Goal: Navigation & Orientation: Find specific page/section

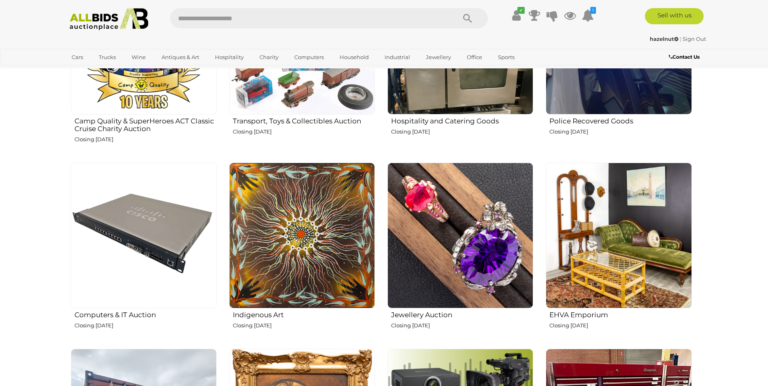
scroll to position [972, 0]
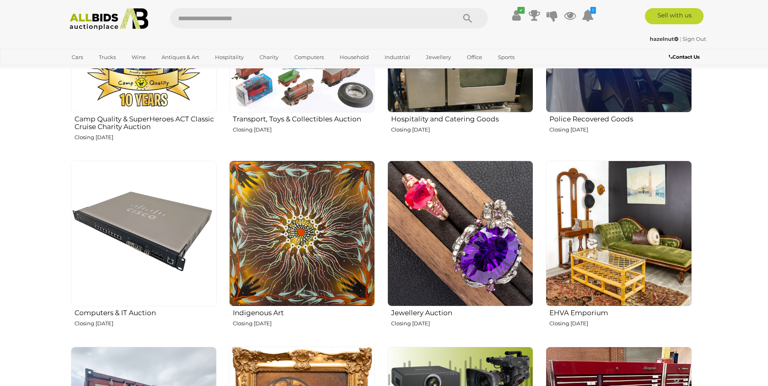
click at [456, 217] on img at bounding box center [460, 234] width 146 height 146
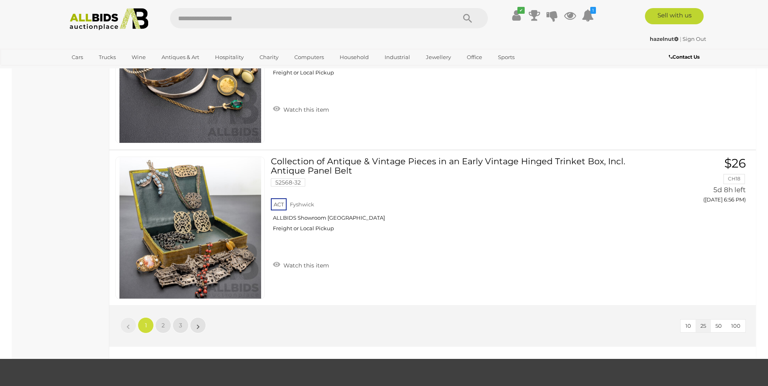
scroll to position [3684, 0]
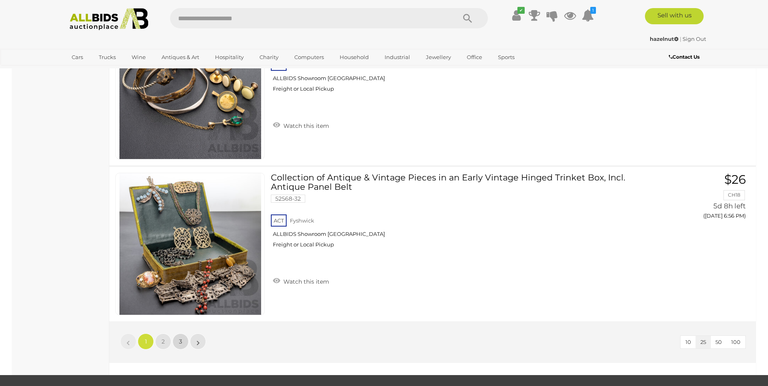
click at [181, 342] on span "3" at bounding box center [180, 341] width 3 height 7
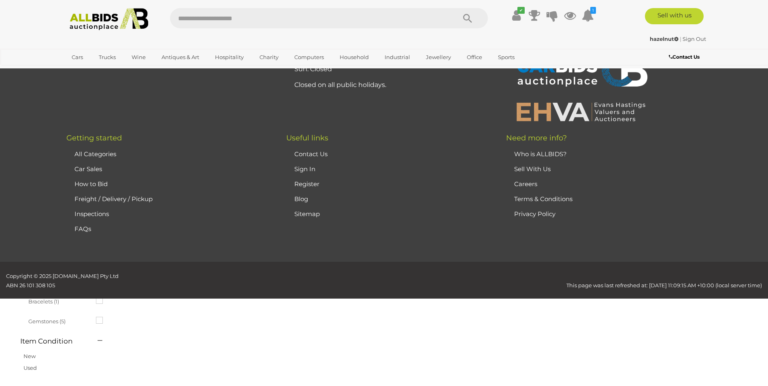
scroll to position [28, 0]
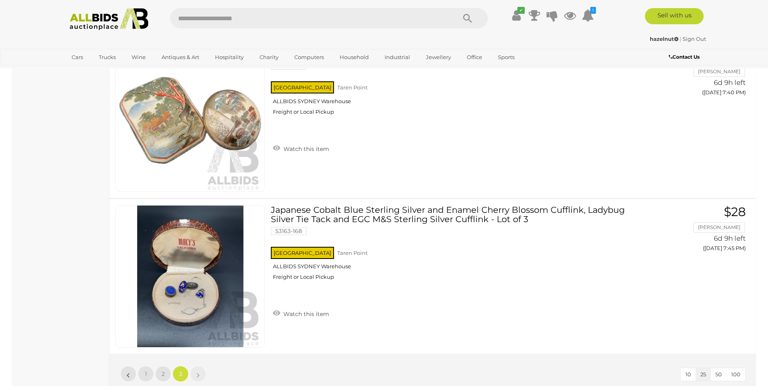
scroll to position [3671, 0]
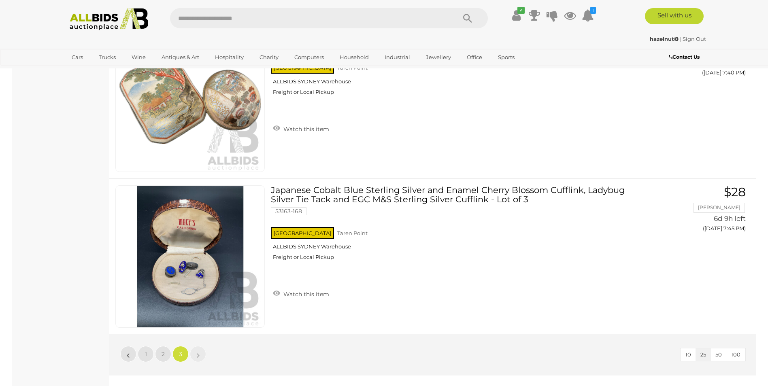
scroll to position [28, 0]
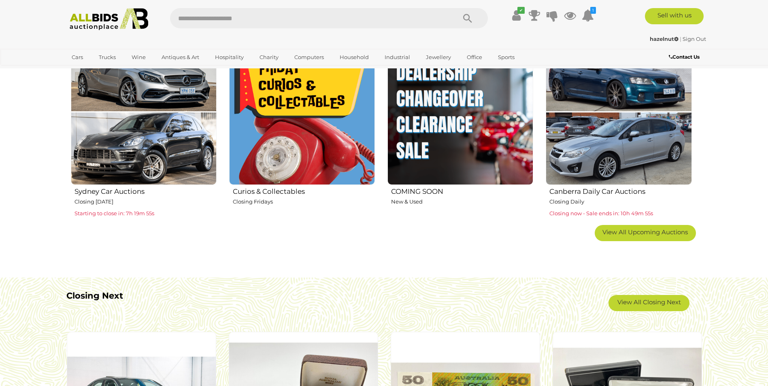
scroll to position [526, 0]
click at [654, 231] on span "View All Upcoming Auctions" at bounding box center [644, 233] width 85 height 8
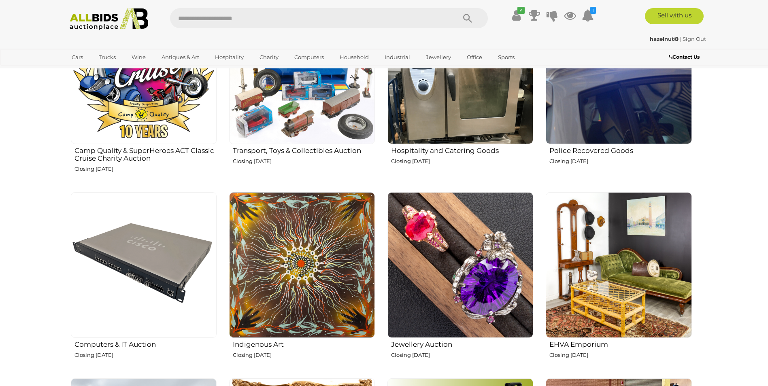
scroll to position [972, 0]
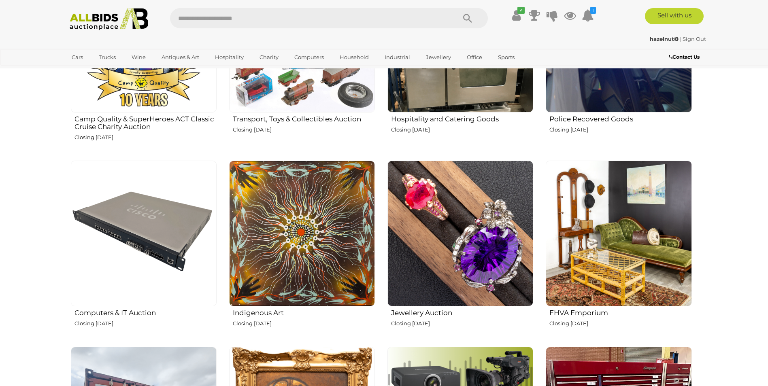
click at [617, 225] on img at bounding box center [619, 234] width 146 height 146
